Goal: Information Seeking & Learning: Learn about a topic

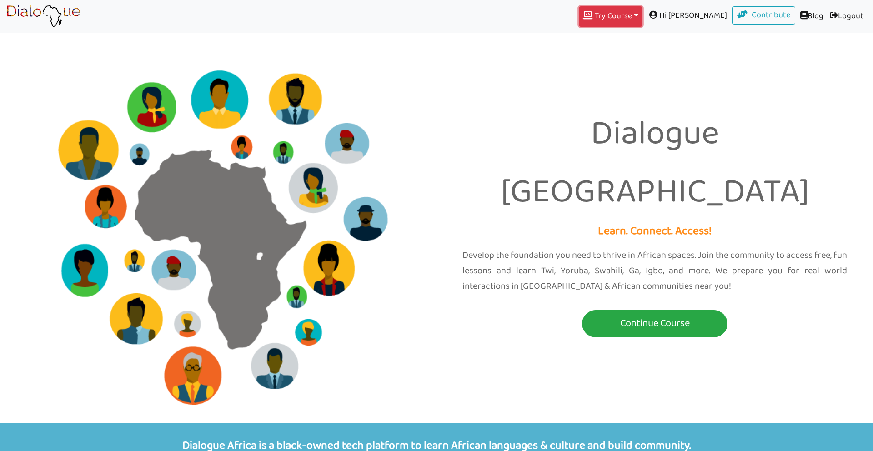
click at [607, 6] on button "Try Course Toggle Dropdown" at bounding box center [611, 16] width 64 height 20
click at [602, 37] on span at bounding box center [595, 38] width 13 height 8
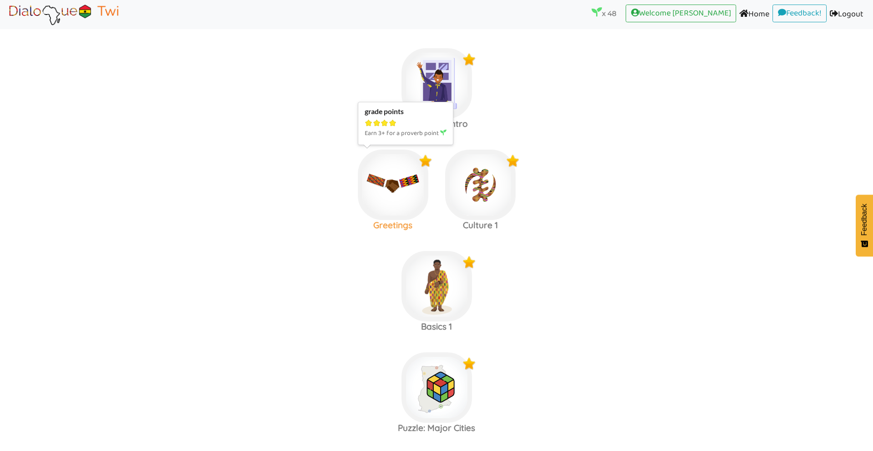
click at [402, 119] on img at bounding box center [437, 83] width 70 height 70
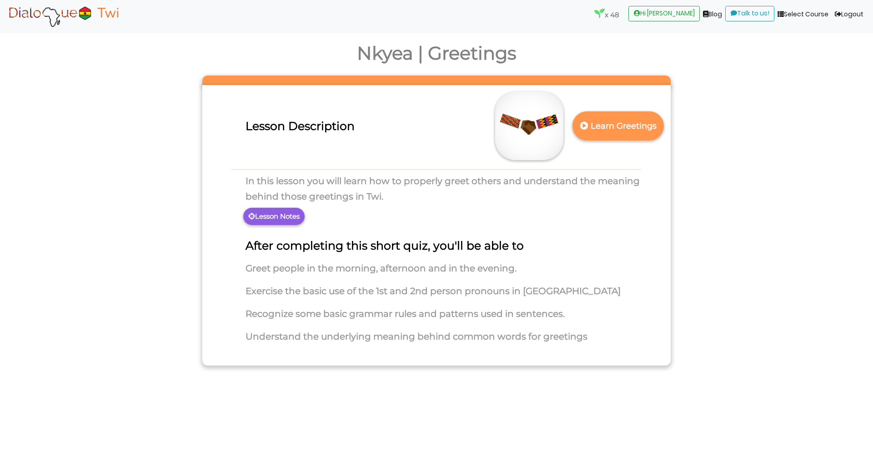
click at [617, 141] on div "Lesson Description" at bounding box center [436, 141] width 455 height 45
click at [615, 131] on p "Learn Greetings" at bounding box center [618, 126] width 80 height 22
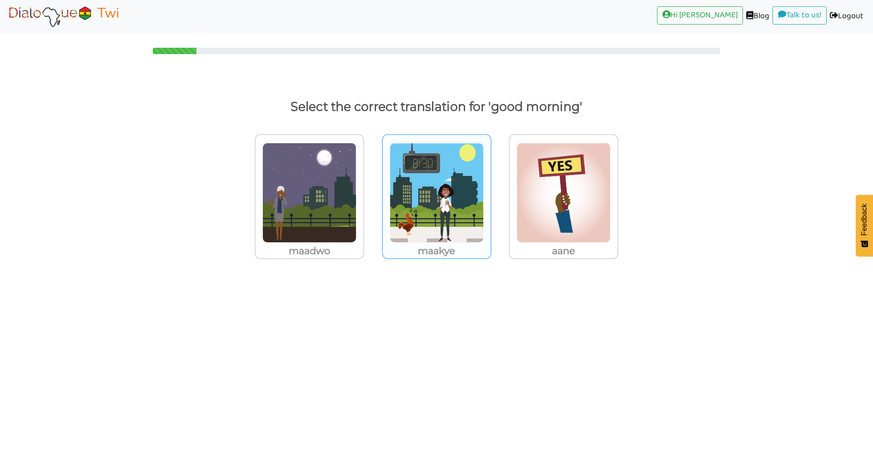
click at [357, 208] on img at bounding box center [309, 193] width 94 height 100
click at [370, 191] on input "maakye" at bounding box center [366, 187] width 7 height 7
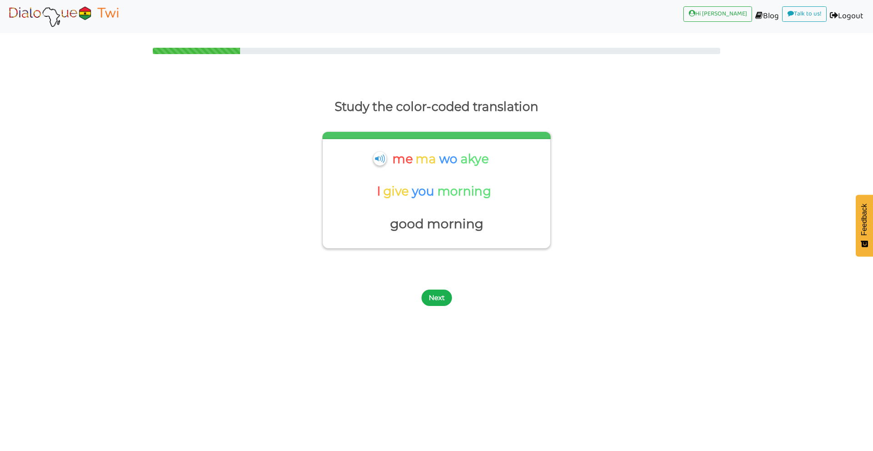
click at [436, 294] on button "Next" at bounding box center [437, 298] width 30 height 16
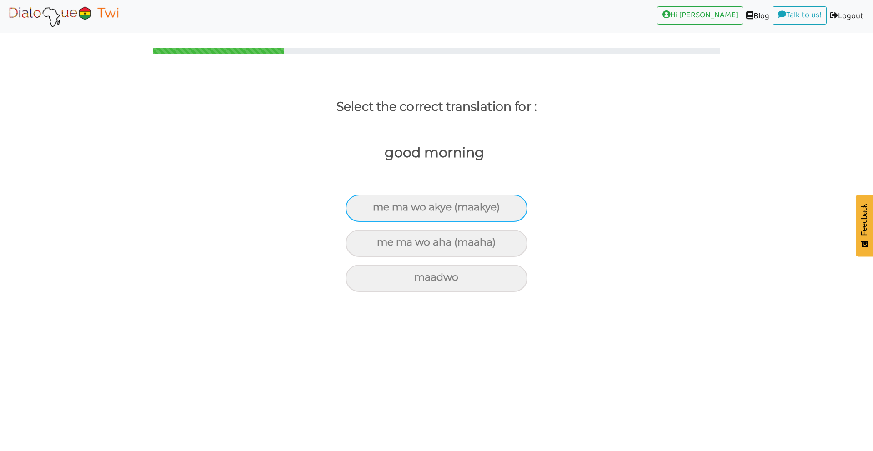
click at [447, 206] on div "me ma wo akye (maakye)" at bounding box center [437, 208] width 182 height 27
click at [380, 206] on input "me ma wo akye (maakye)" at bounding box center [377, 208] width 6 height 6
radio input "true"
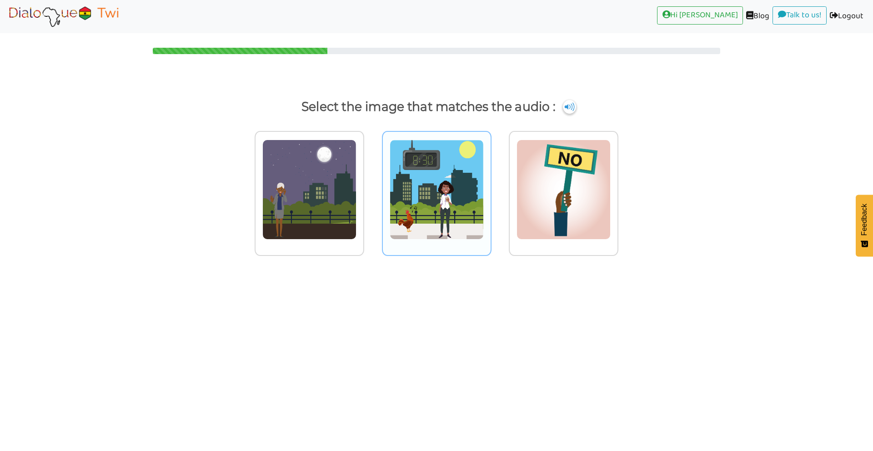
click at [357, 183] on img at bounding box center [309, 190] width 94 height 100
click at [370, 183] on input "radio" at bounding box center [366, 184] width 7 height 7
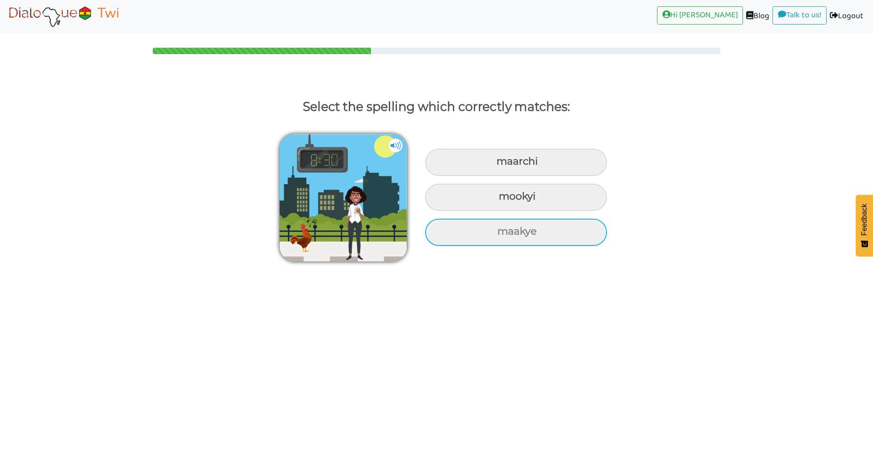
click at [473, 176] on div "maakye" at bounding box center [516, 162] width 182 height 27
click at [495, 165] on input "maakye" at bounding box center [498, 162] width 6 height 6
radio input "true"
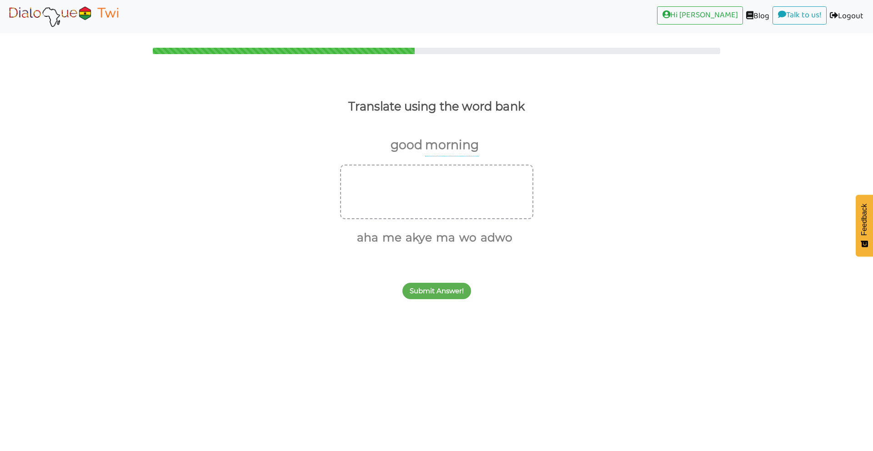
click at [406, 147] on p "good" at bounding box center [407, 145] width 32 height 22
click at [439, 147] on p "morning" at bounding box center [452, 145] width 54 height 22
click at [439, 281] on div "Submit Answer!" at bounding box center [436, 286] width 873 height 36
click at [434, 288] on button "Submit Answer!" at bounding box center [436, 291] width 69 height 16
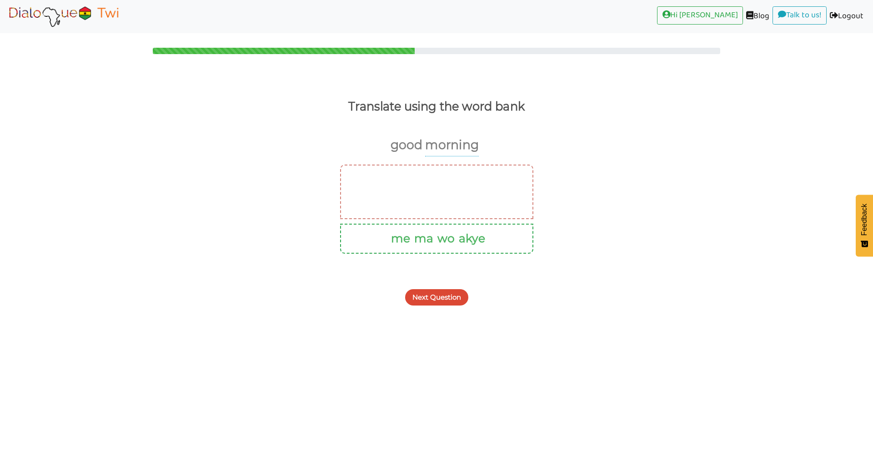
click at [431, 293] on button "Next Question" at bounding box center [436, 297] width 63 height 16
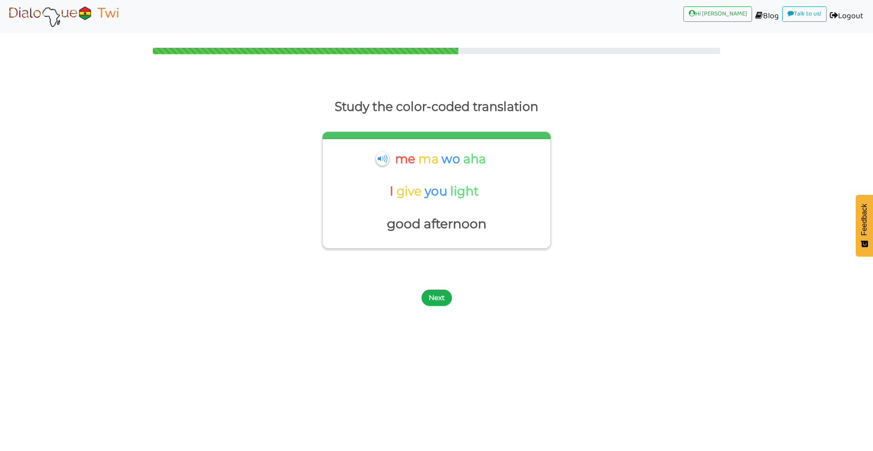
click at [435, 297] on button "Next" at bounding box center [437, 298] width 30 height 16
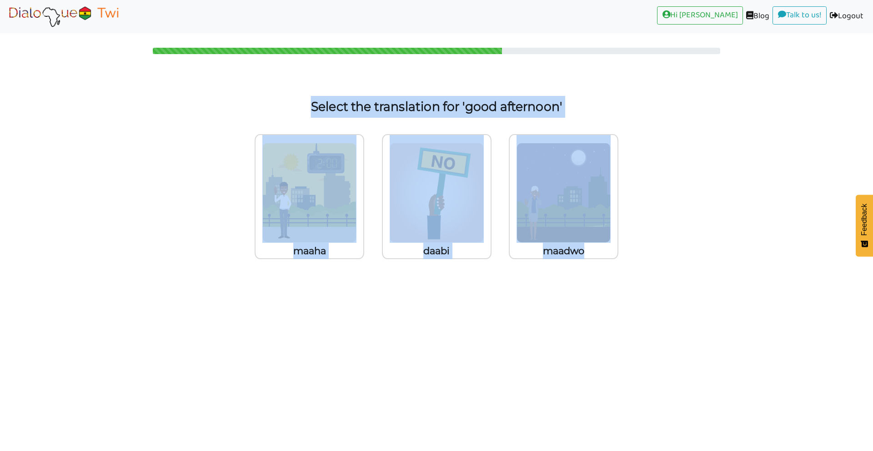
click at [435, 297] on body "Hi [PERSON_NAME] (current) Blog (current) Talk to us! (current) Logout (current…" at bounding box center [436, 225] width 873 height 451
click at [78, 14] on img at bounding box center [63, 16] width 115 height 23
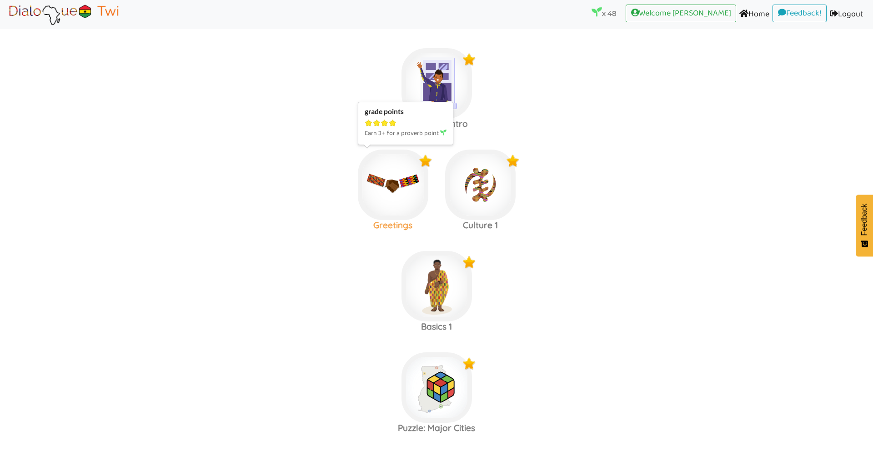
click at [402, 119] on img at bounding box center [437, 83] width 70 height 70
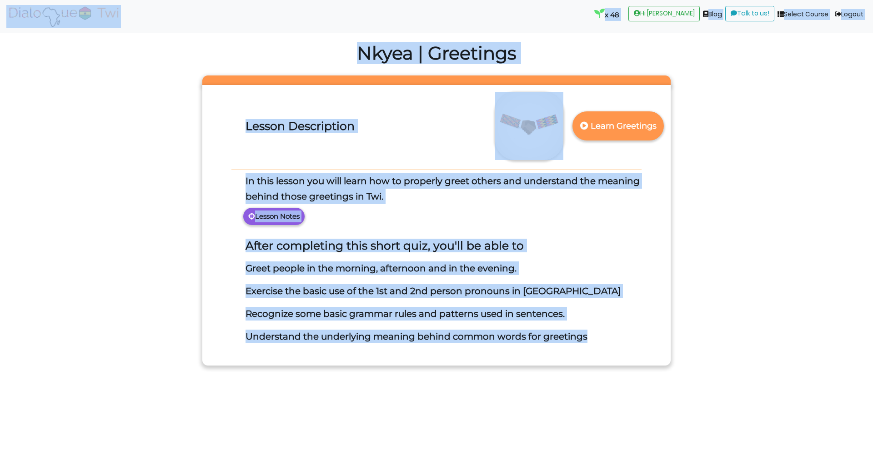
click at [613, 175] on p "In this lesson you will learn how to properly greet others and understand the m…" at bounding box center [436, 188] width 455 height 31
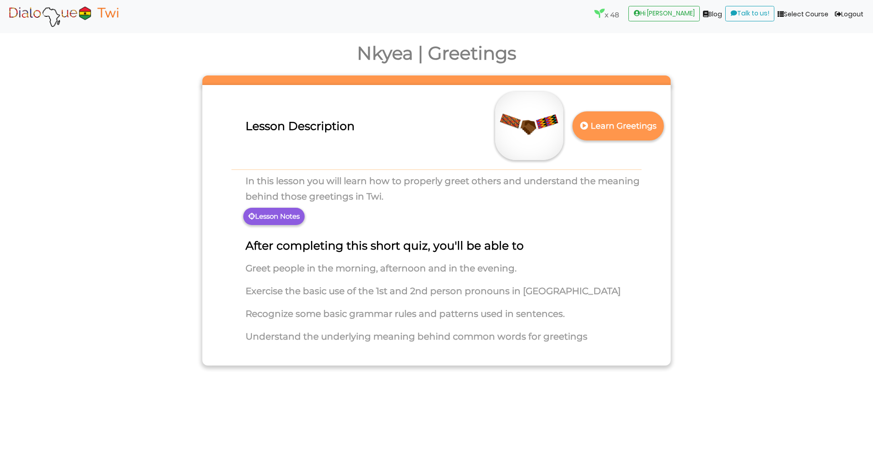
click at [282, 218] on p "Lesson Notes" at bounding box center [273, 216] width 61 height 17
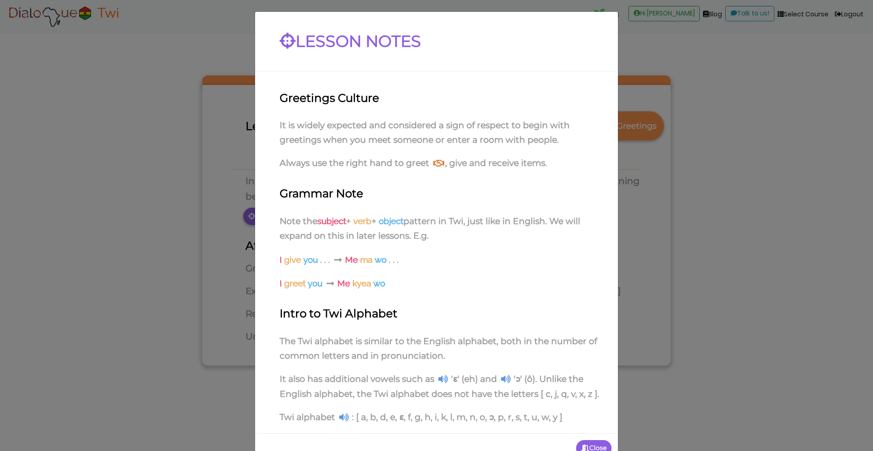
scroll to position [24, 0]
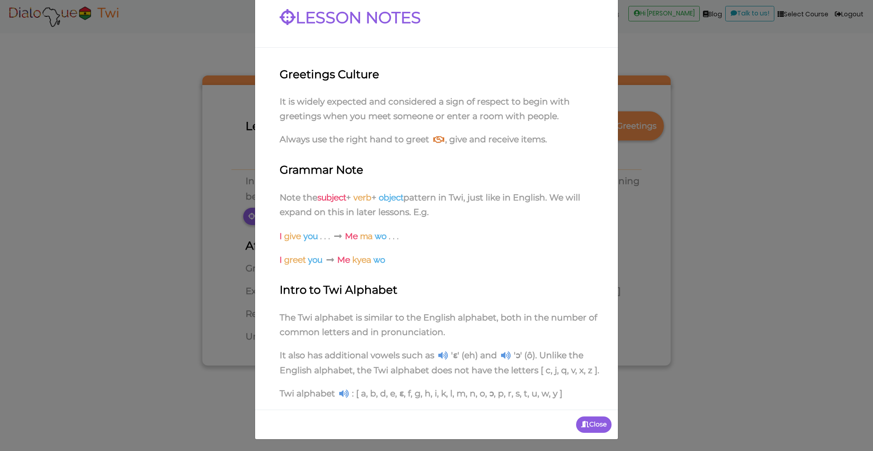
click at [583, 419] on p "Close" at bounding box center [593, 425] width 35 height 16
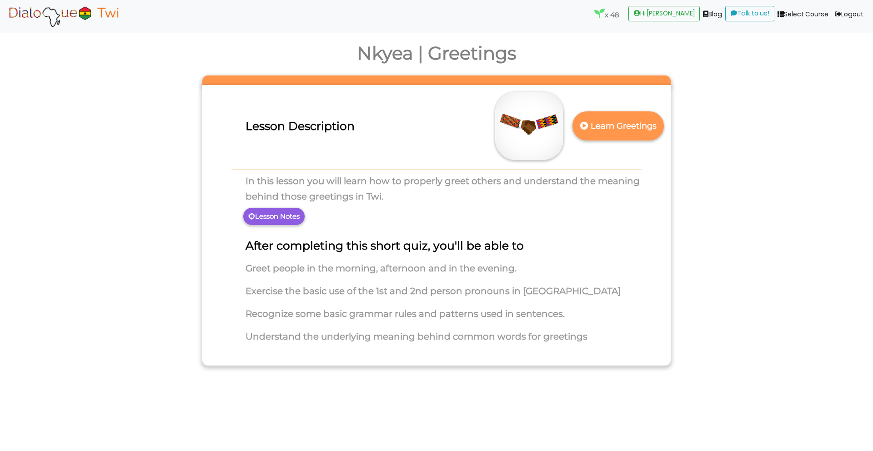
click at [277, 216] on p "Lesson Notes" at bounding box center [273, 216] width 61 height 17
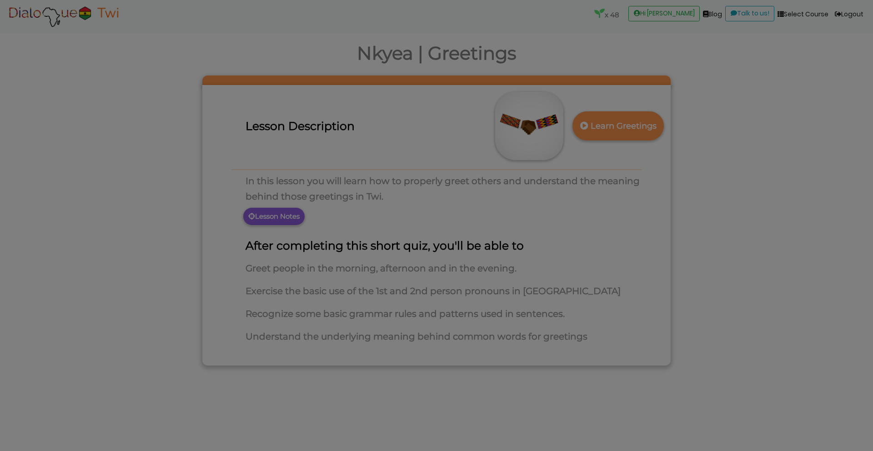
scroll to position [0, 0]
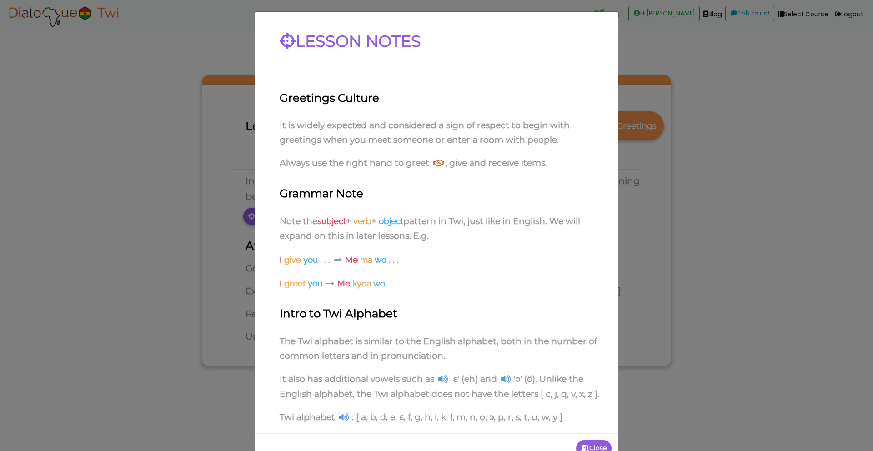
click at [507, 381] on icon at bounding box center [506, 379] width 10 height 9
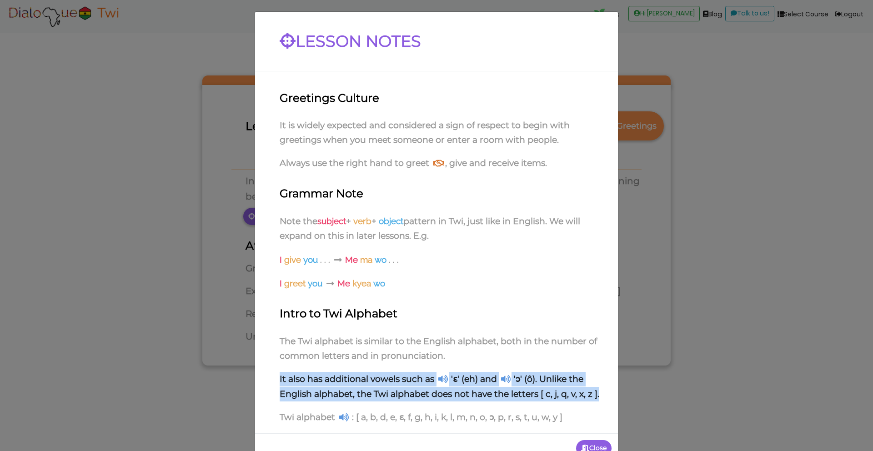
click at [507, 381] on icon at bounding box center [506, 379] width 10 height 9
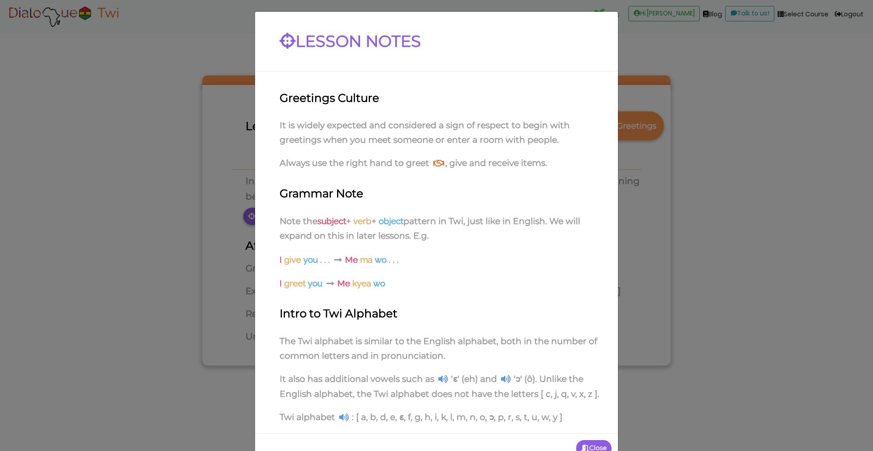
click at [352, 418] on p "Twi alphabet : [ a, b, d, e, ɛ, f, g, h, i, k, l, m, n, o, ɔ, p, r, s, t, u, w,…" at bounding box center [436, 418] width 350 height 17
click at [438, 383] on icon at bounding box center [443, 379] width 10 height 9
click at [503, 380] on icon at bounding box center [506, 379] width 10 height 9
click at [438, 383] on icon at bounding box center [443, 379] width 10 height 9
click at [584, 450] on icon "button" at bounding box center [585, 448] width 8 height 6
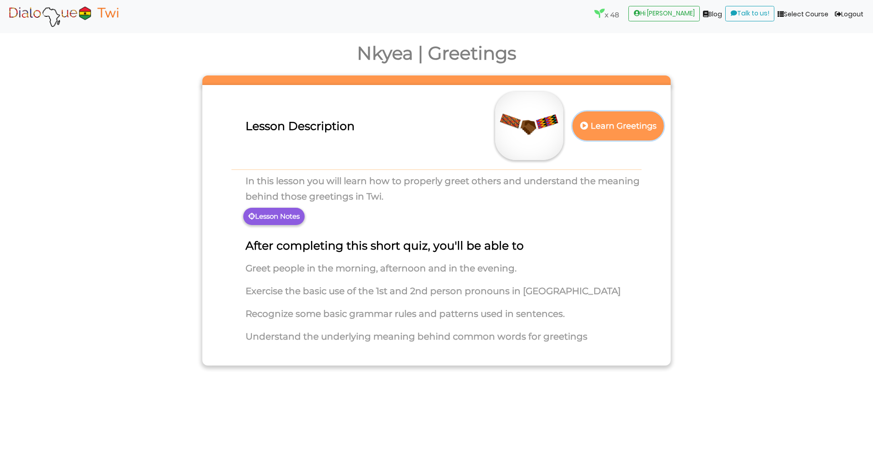
click at [592, 116] on p "Learn Greetings" at bounding box center [618, 126] width 80 height 22
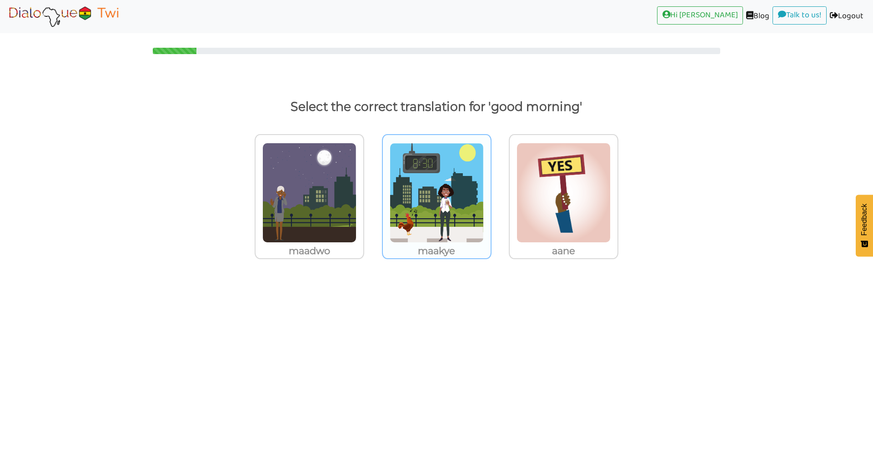
click at [357, 170] on img at bounding box center [309, 193] width 94 height 100
click at [370, 184] on input "maakye" at bounding box center [366, 187] width 7 height 7
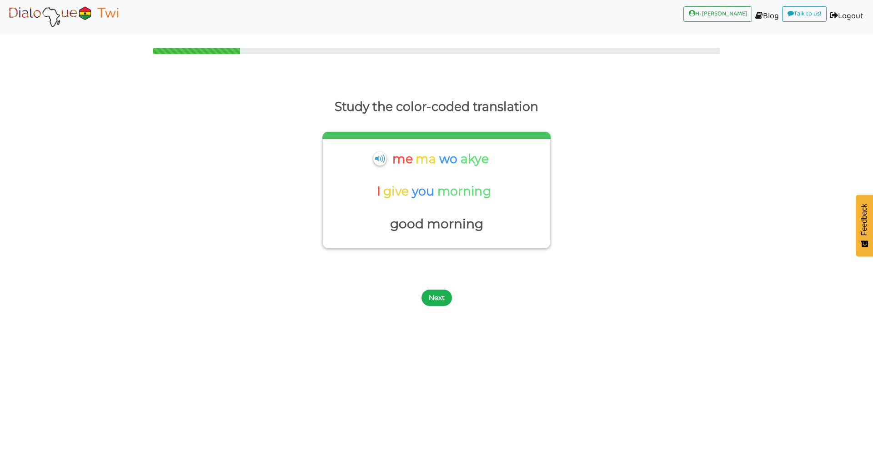
click at [427, 296] on button "Next" at bounding box center [437, 298] width 30 height 16
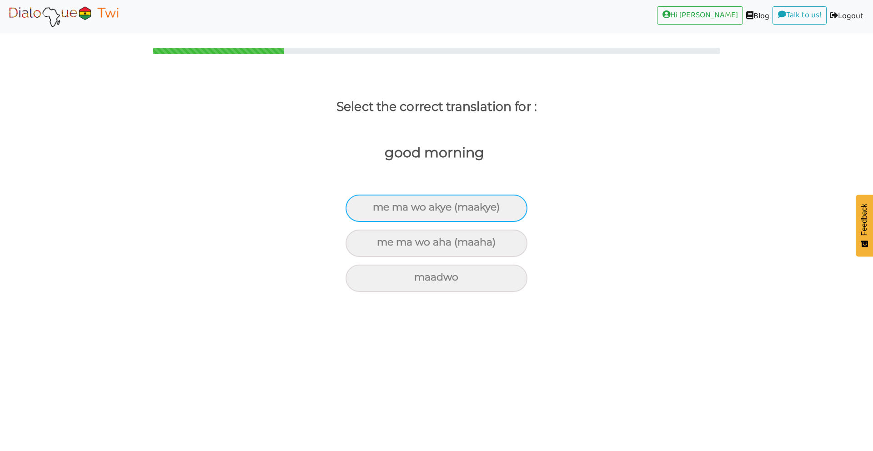
click at [414, 205] on div "me ma wo akye (maakye)" at bounding box center [437, 208] width 182 height 27
click at [380, 205] on input "me ma wo akye (maakye)" at bounding box center [377, 208] width 6 height 6
radio input "true"
